Goal: Information Seeking & Learning: Learn about a topic

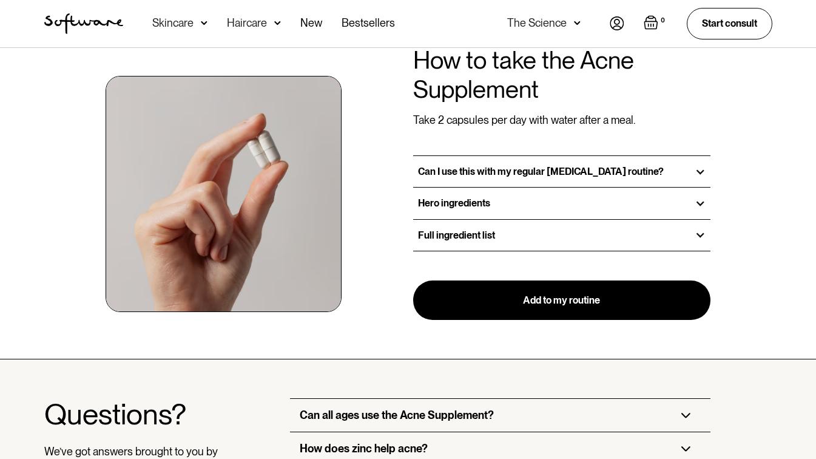
scroll to position [935, 0]
click at [570, 205] on div "Hero ingredients" at bounding box center [562, 203] width 298 height 31
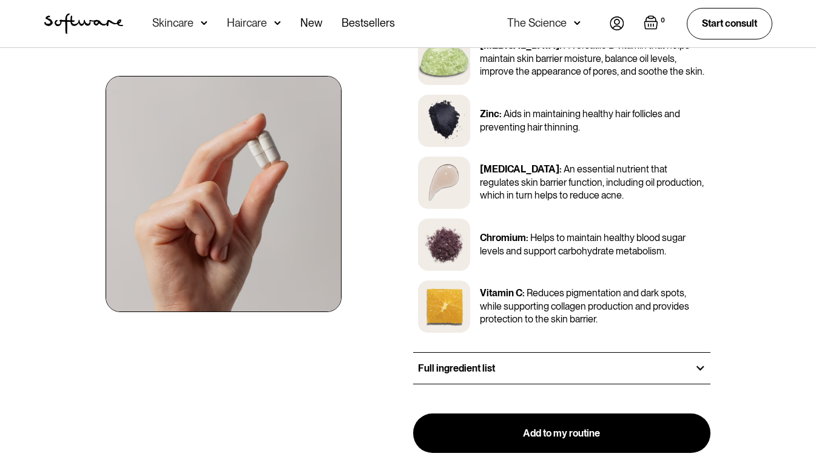
scroll to position [1130, 0]
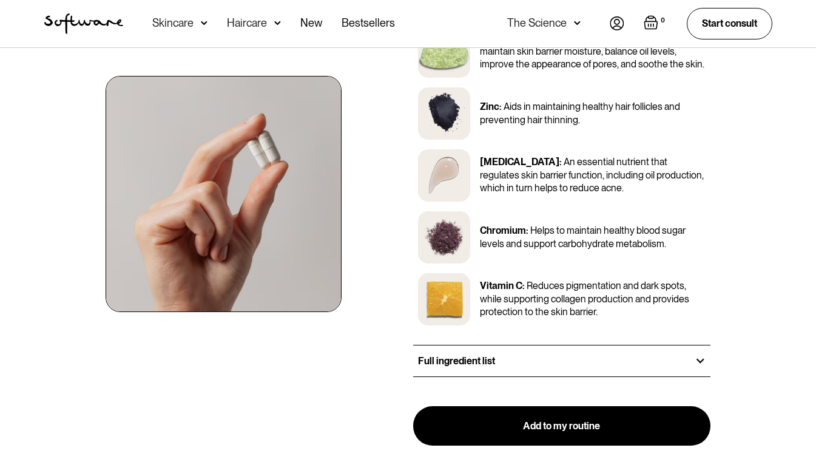
click at [482, 362] on h3 "Full ingredient list" at bounding box center [456, 361] width 77 height 12
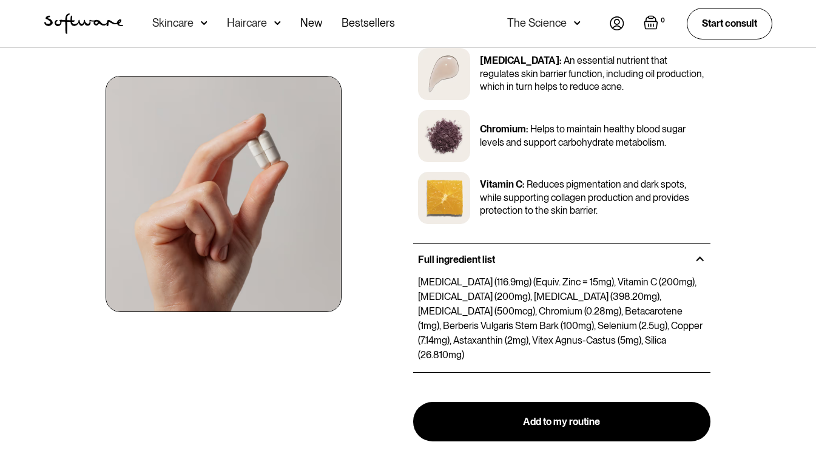
scroll to position [1231, 0]
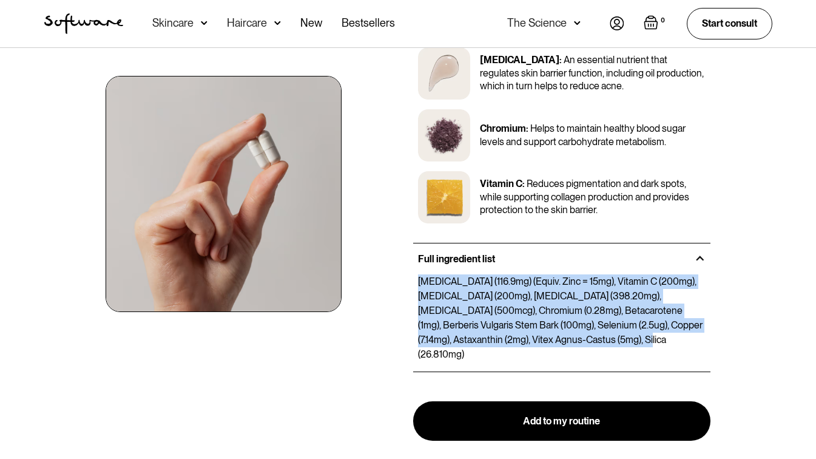
drag, startPoint x: 582, startPoint y: 340, endPoint x: 415, endPoint y: 275, distance: 179.0
click at [415, 275] on div "[MEDICAL_DATA] (116.9mg) (Equiv. Zinc = 15mg), Vitamin C (200mg), [MEDICAL_DATA…" at bounding box center [562, 317] width 298 height 87
copy p "[MEDICAL_DATA] (116.9mg) (Equiv. Zinc = 15mg), Vitamin C (200mg), [MEDICAL_DATA…"
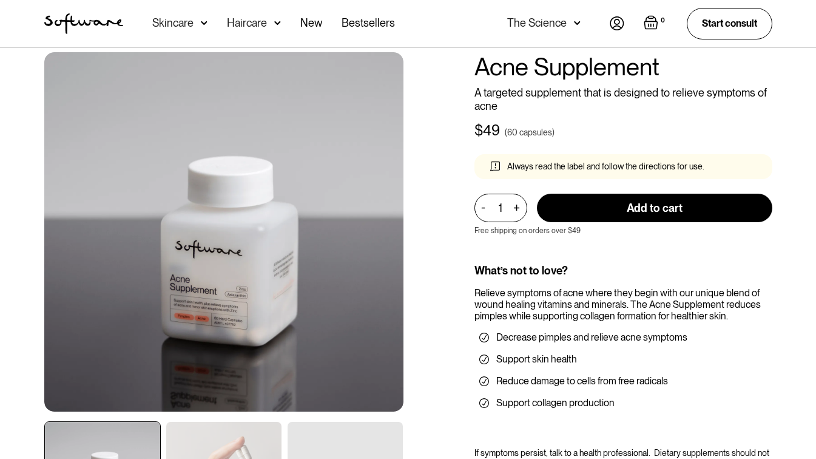
scroll to position [36, 0]
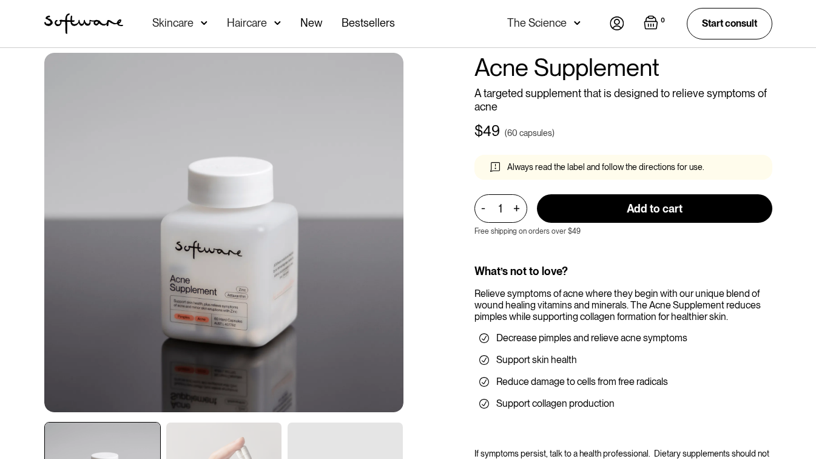
click at [444, 180] on div "Shop all / Acne / Acne Supplement Acne Supplement A targeted supplement that is…" at bounding box center [408, 330] width 757 height 599
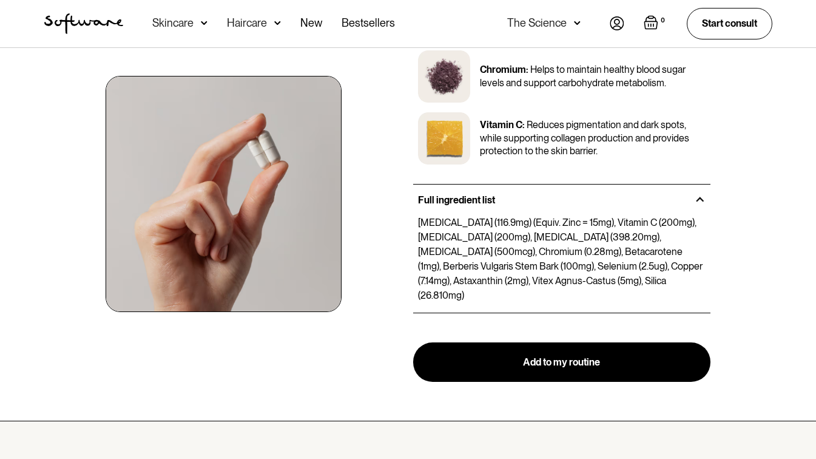
scroll to position [1291, 0]
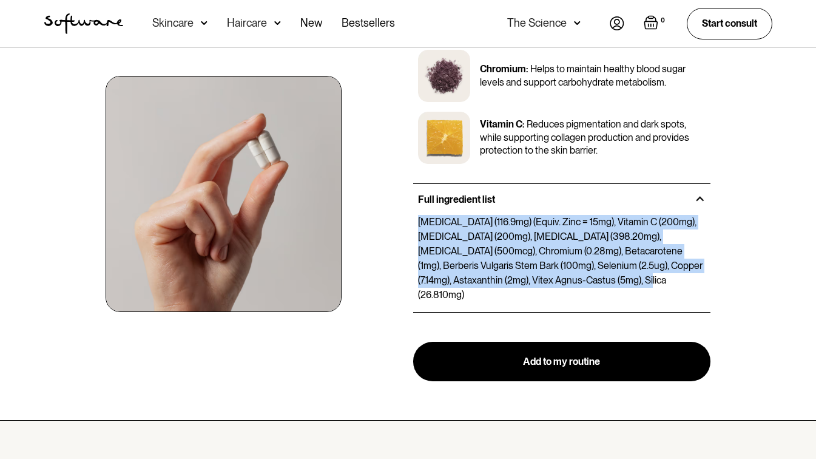
drag, startPoint x: 578, startPoint y: 280, endPoint x: 417, endPoint y: 221, distance: 171.2
click at [417, 221] on div "[MEDICAL_DATA] (116.9mg) (Equiv. Zinc = 15mg), Vitamin C (200mg), [MEDICAL_DATA…" at bounding box center [562, 258] width 298 height 87
copy p "[MEDICAL_DATA] (116.9mg) (Equiv. Zinc = 15mg), Vitamin C (200mg), [MEDICAL_DATA…"
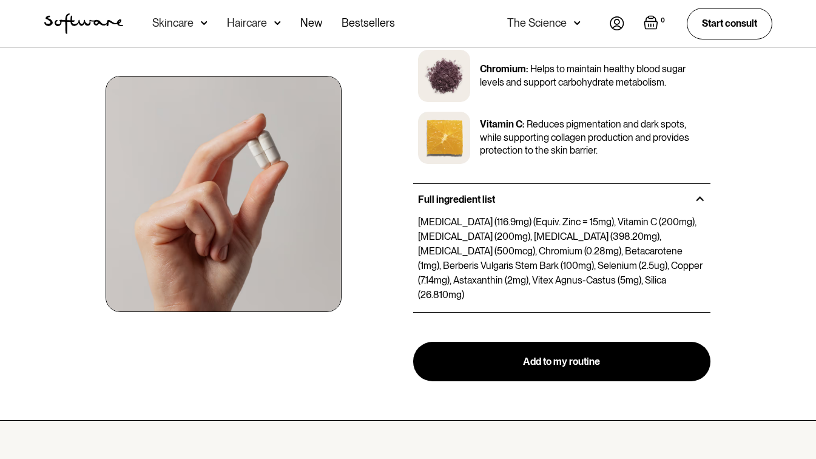
click at [402, 190] on div "How to take the Acne Supplement Take 2 capsules per day with water after a meal…" at bounding box center [408, 17] width 757 height 730
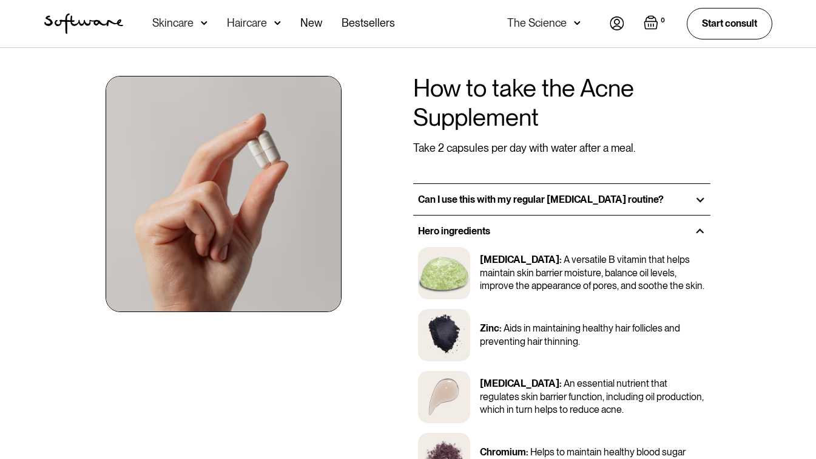
scroll to position [908, 0]
click at [518, 204] on strong "Can I use this with my regular [MEDICAL_DATA] routine?" at bounding box center [541, 200] width 246 height 12
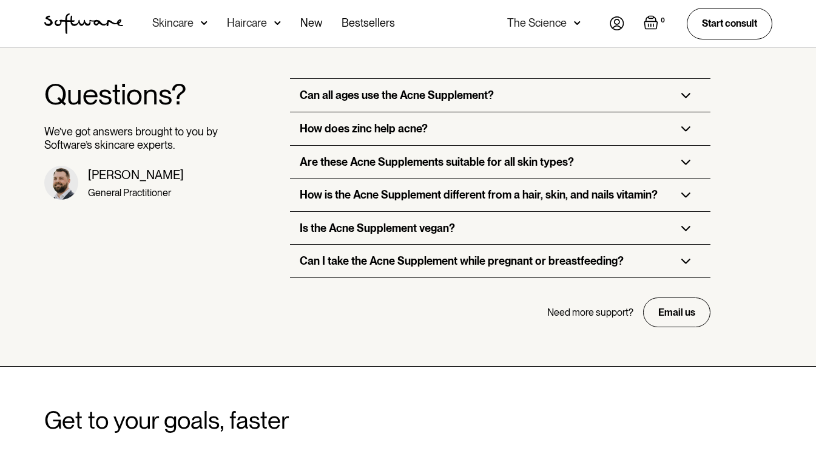
scroll to position [1746, 0]
click at [480, 121] on div "How does zinc help acne?" at bounding box center [500, 129] width 420 height 33
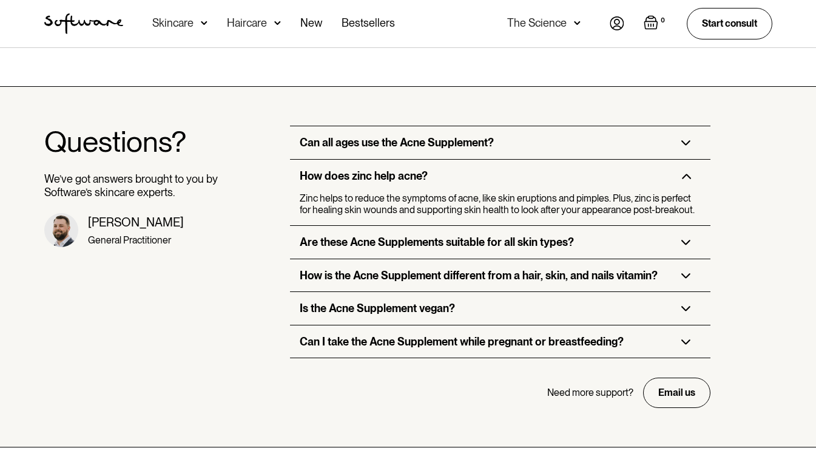
scroll to position [1699, 0]
click at [471, 136] on h3 "Can all ages use the Acne Supplement?" at bounding box center [397, 142] width 194 height 13
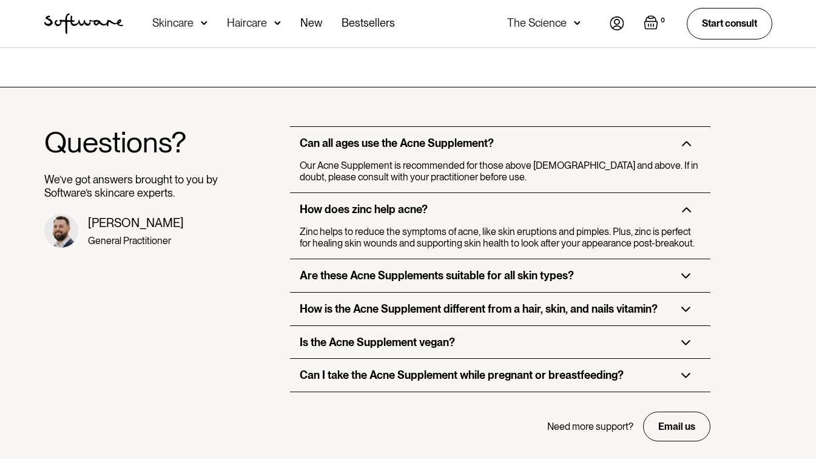
click at [449, 269] on h3 "Are these Acne Supplements suitable for all skin types?" at bounding box center [437, 275] width 274 height 13
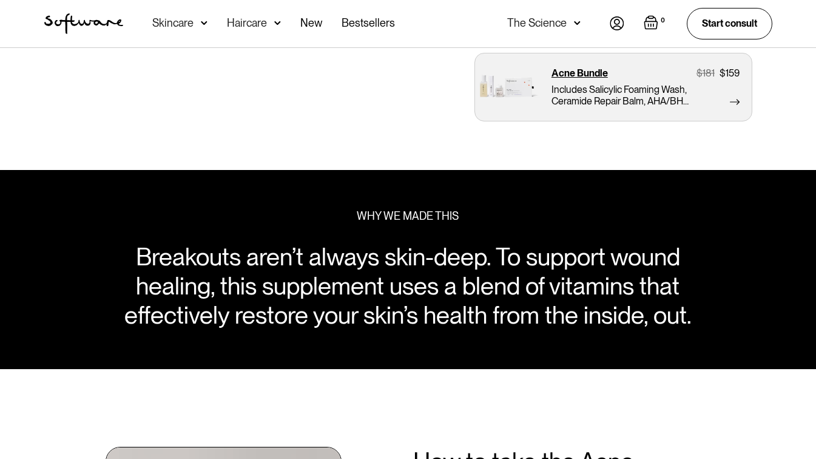
scroll to position [417, 0]
